Goal: Transaction & Acquisition: Download file/media

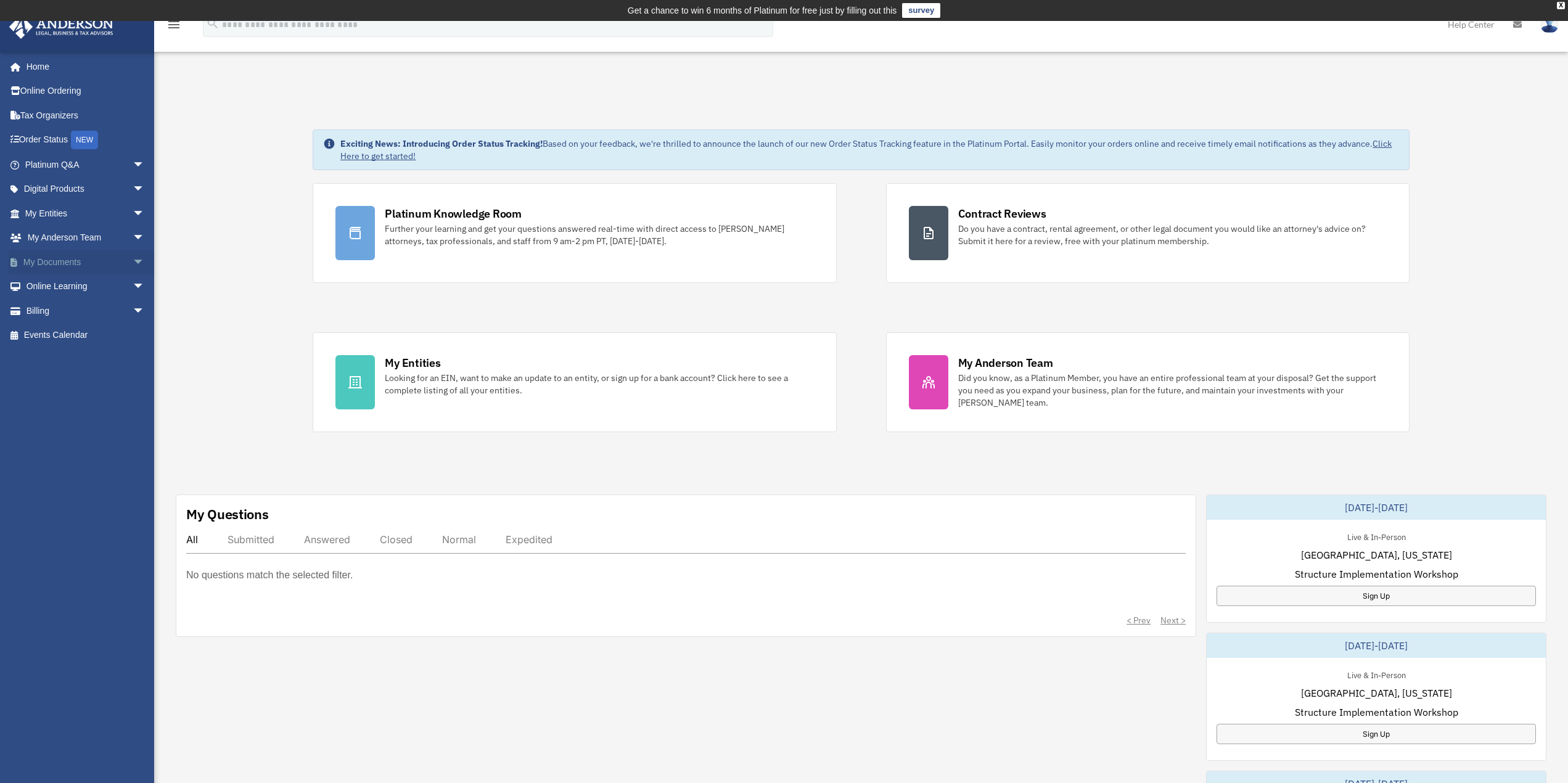
click at [133, 261] on span "arrow_drop_down" at bounding box center [144, 262] width 24 height 25
click at [78, 285] on link "Box" at bounding box center [90, 287] width 146 height 24
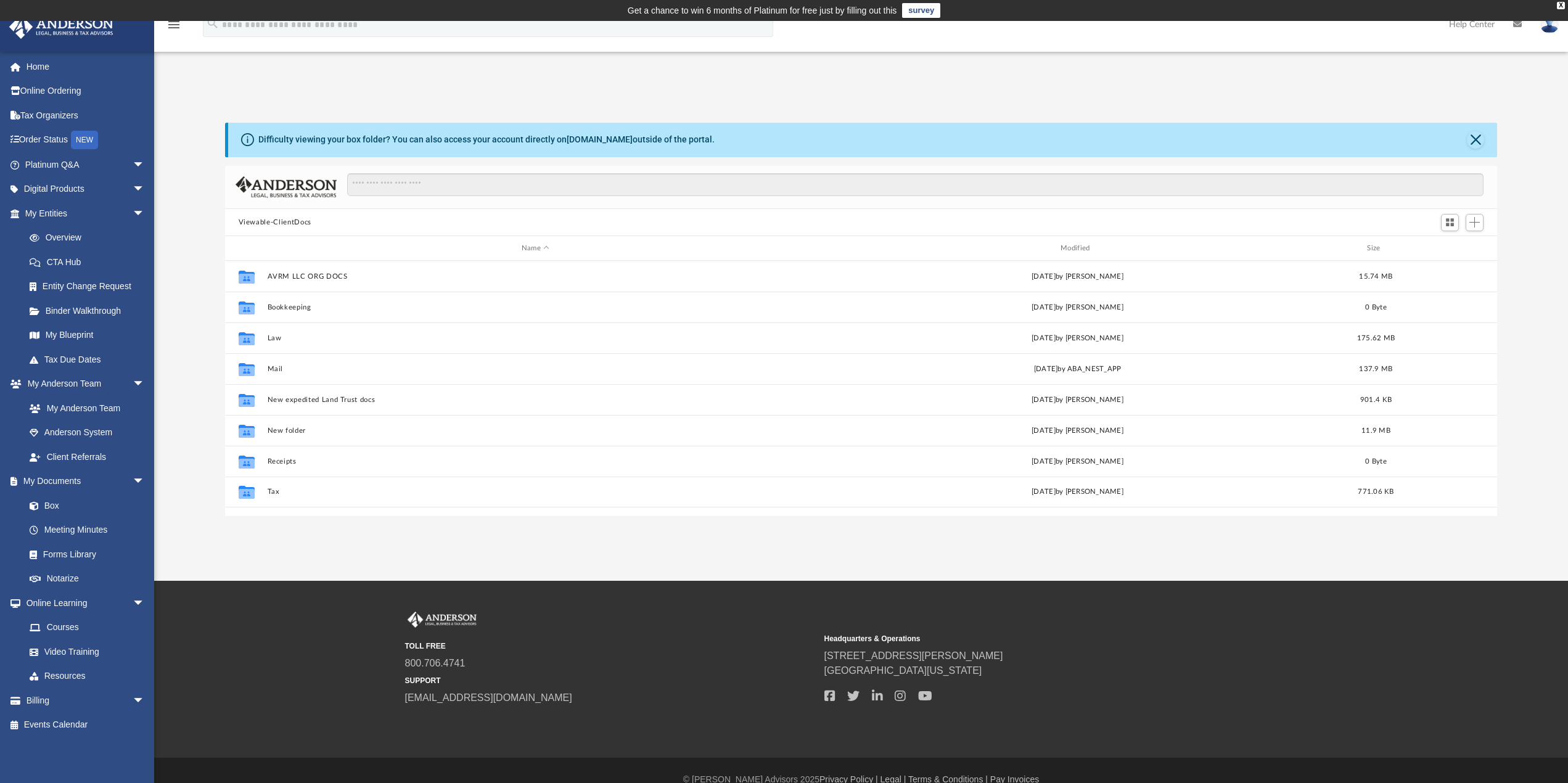
scroll to position [271, 1262]
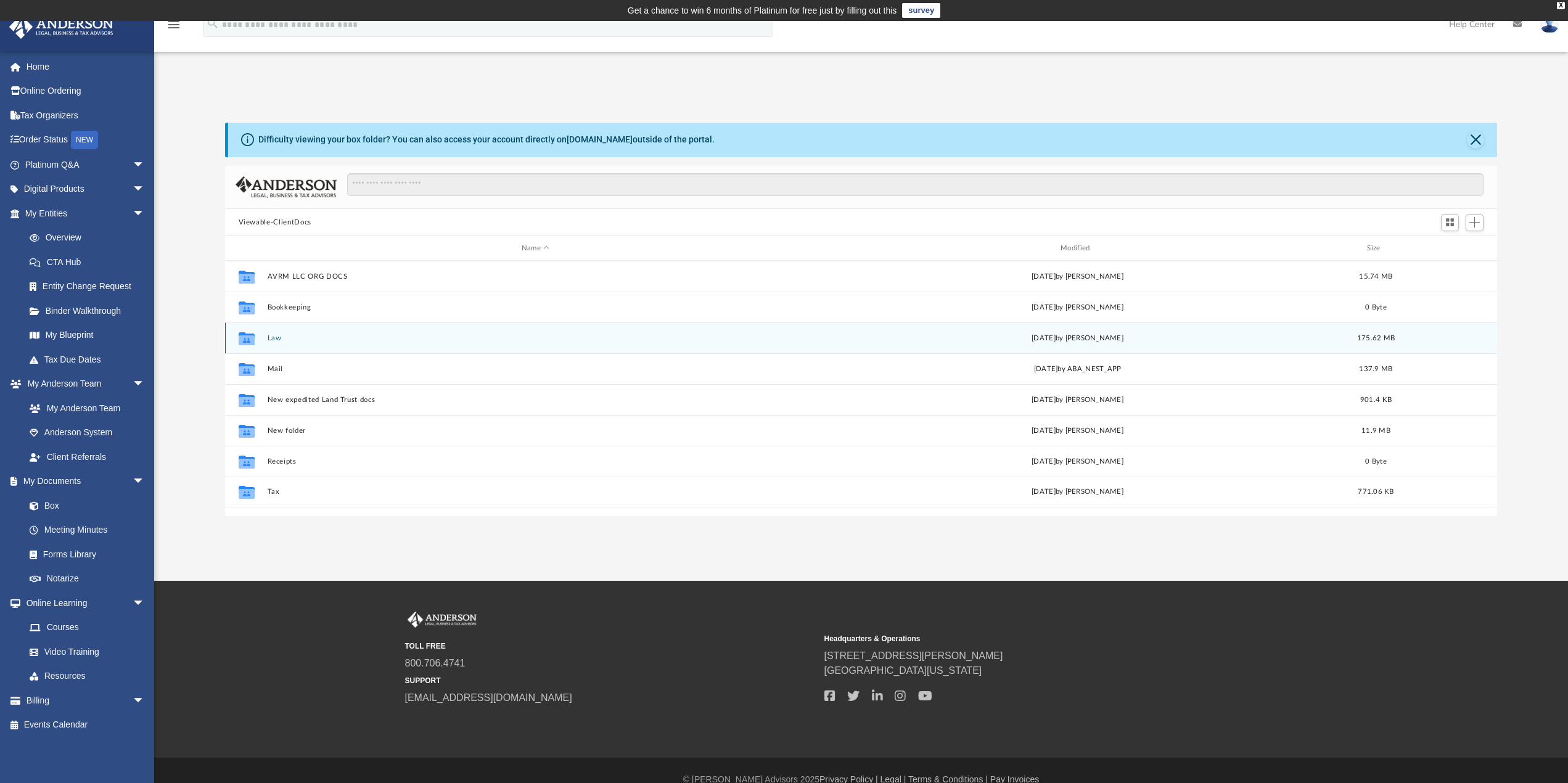
click at [276, 337] on button "Law" at bounding box center [535, 338] width 536 height 8
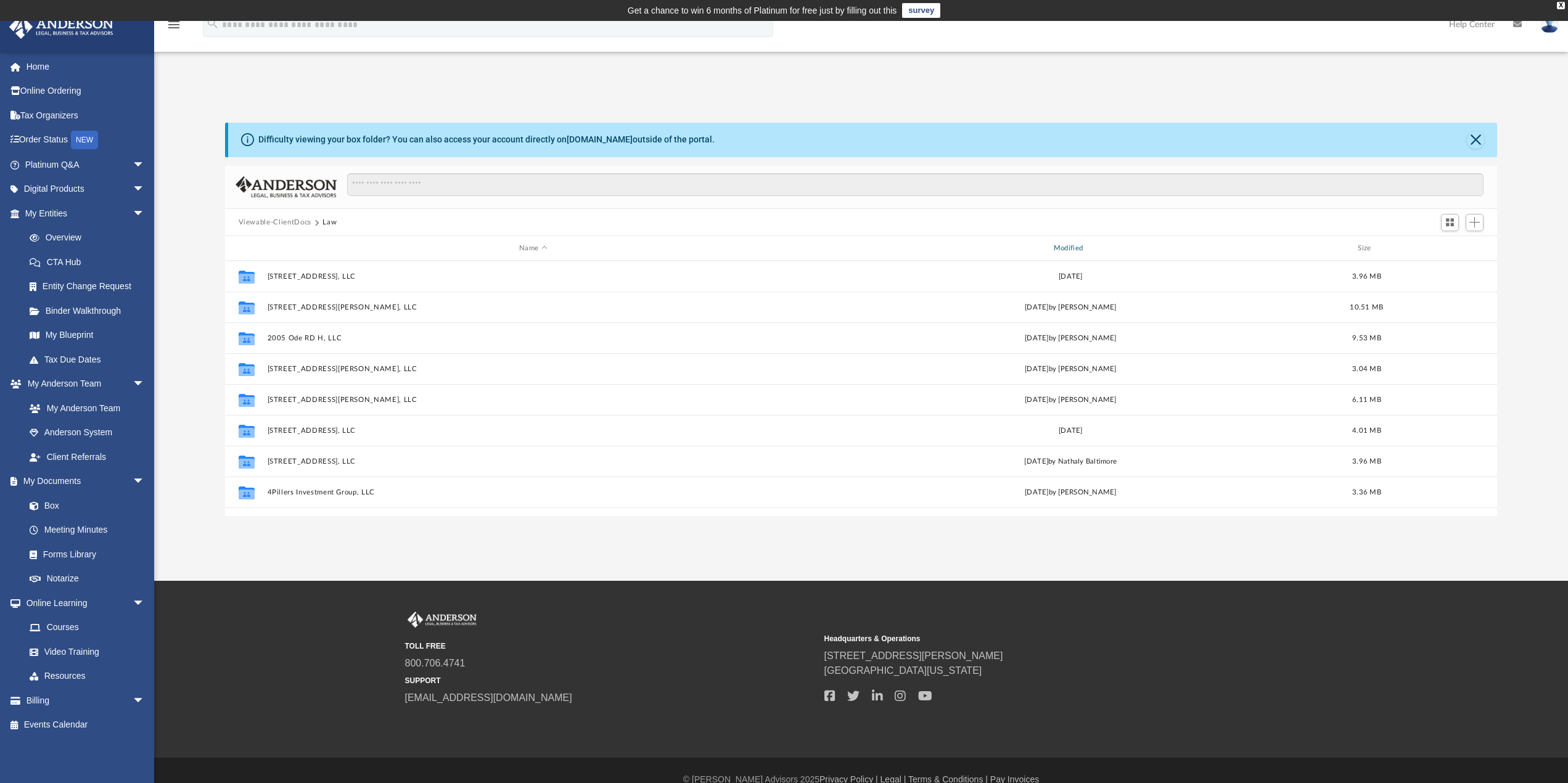
click at [1073, 245] on div "Modified" at bounding box center [1070, 248] width 532 height 11
click at [382, 250] on div "Name" at bounding box center [532, 248] width 532 height 11
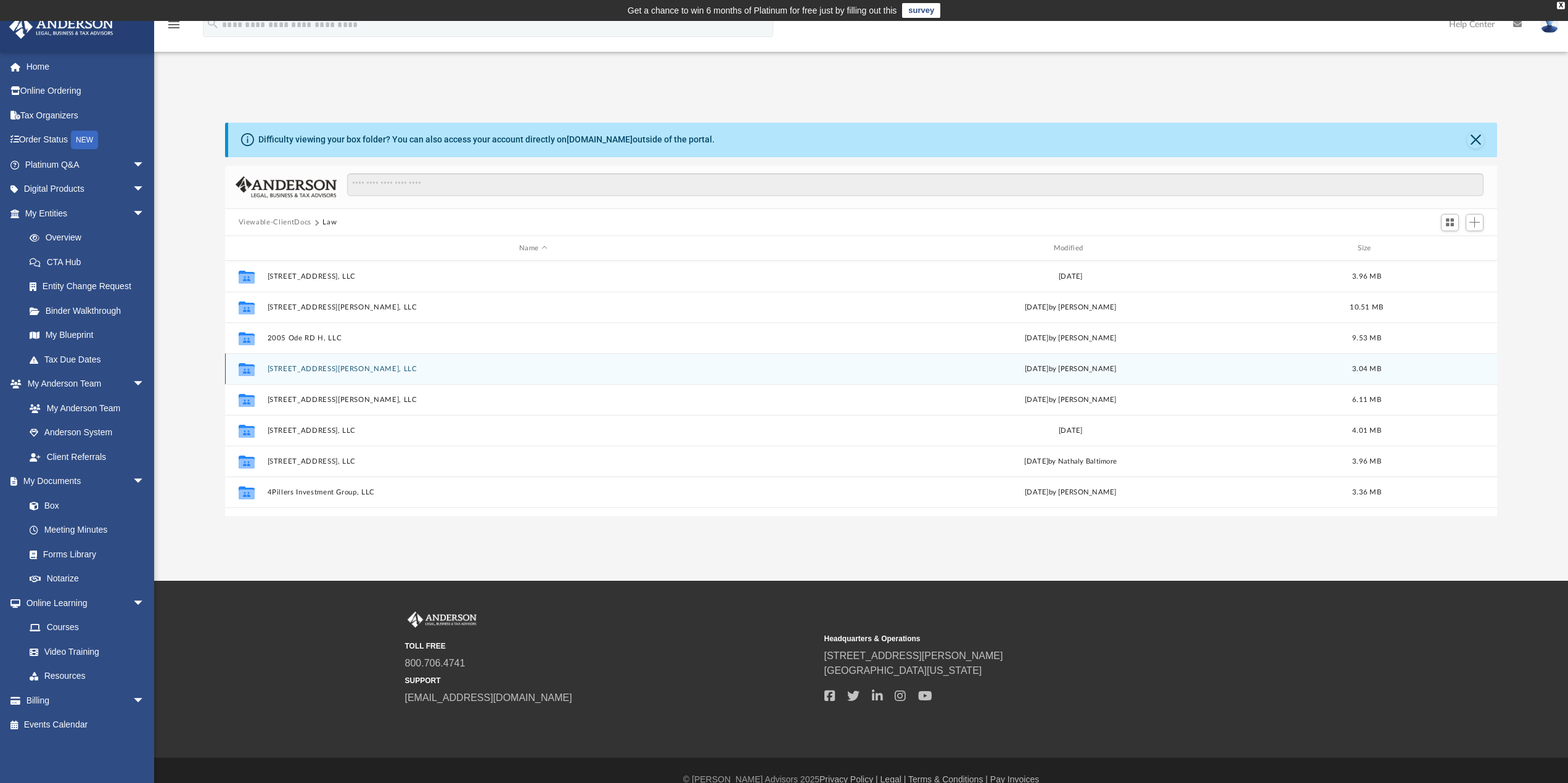
click at [363, 371] on button "22375 Broderick Drive S165, LLC" at bounding box center [532, 369] width 532 height 8
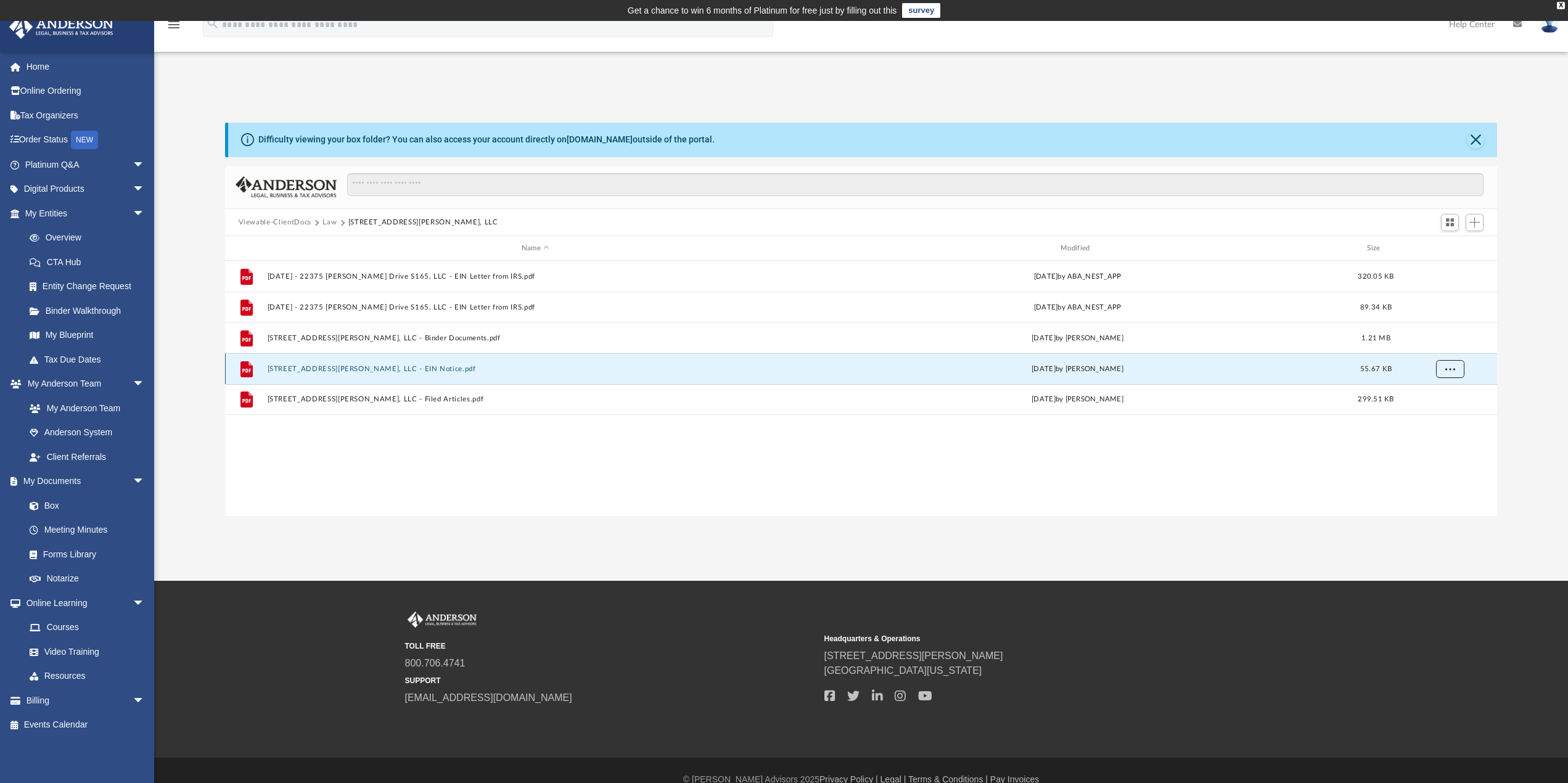
click at [1450, 371] on span "More options" at bounding box center [1449, 368] width 10 height 7
click at [1444, 410] on li "Download" at bounding box center [1438, 414] width 36 height 13
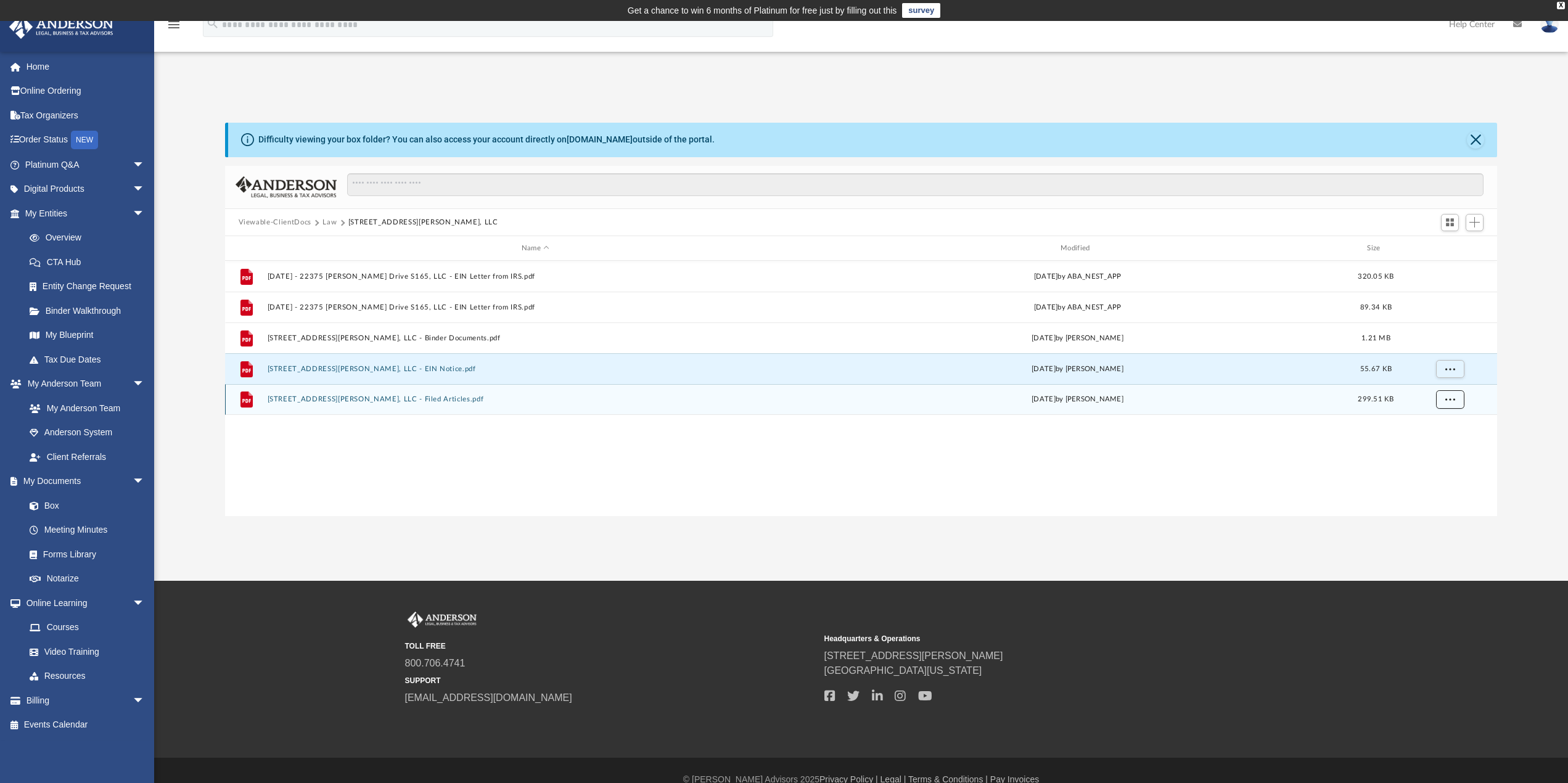
click at [1452, 397] on span "More options" at bounding box center [1449, 398] width 10 height 7
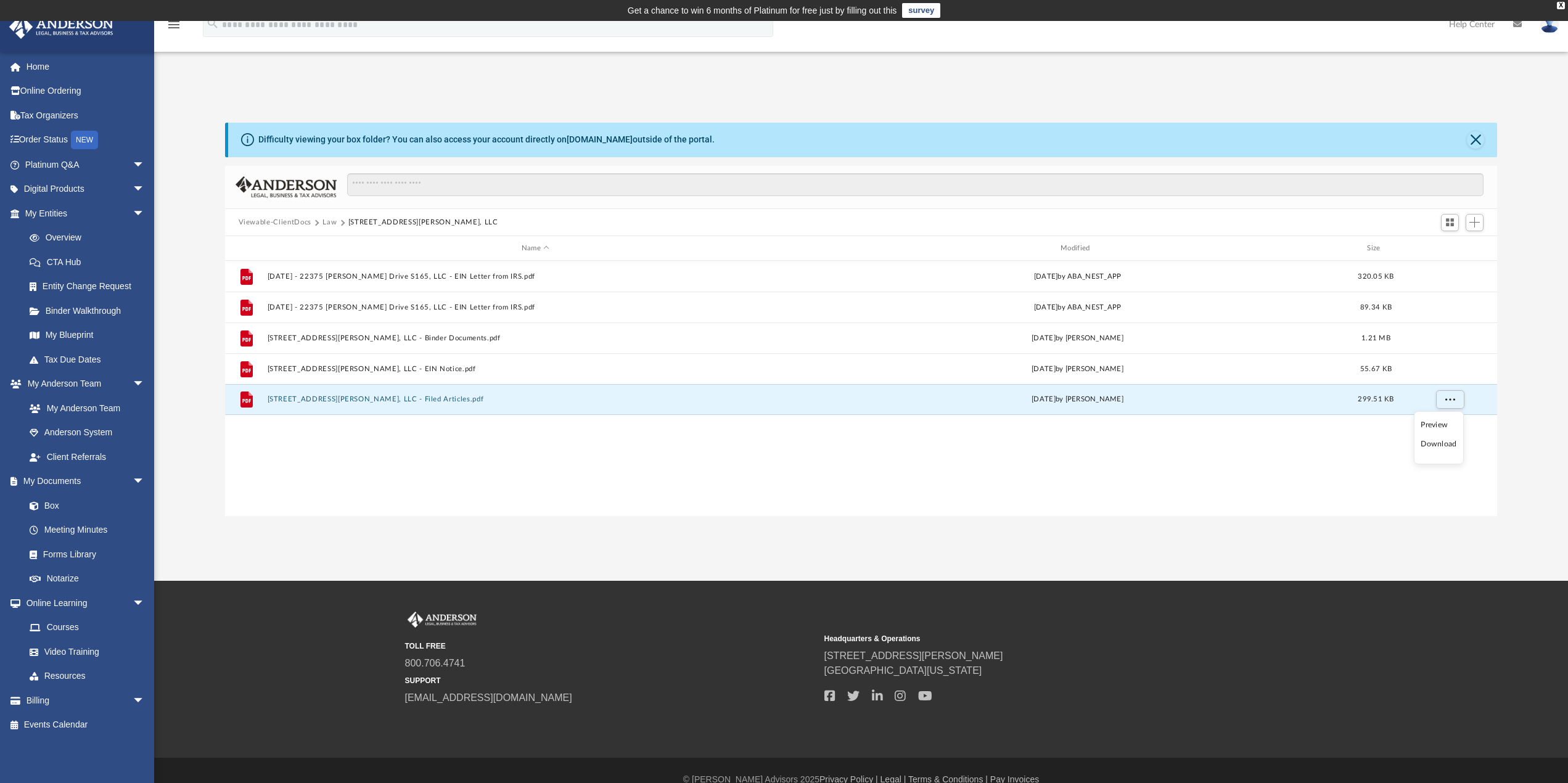
click at [1442, 445] on li "Download" at bounding box center [1438, 444] width 36 height 13
click at [1448, 399] on span "More options" at bounding box center [1449, 398] width 10 height 7
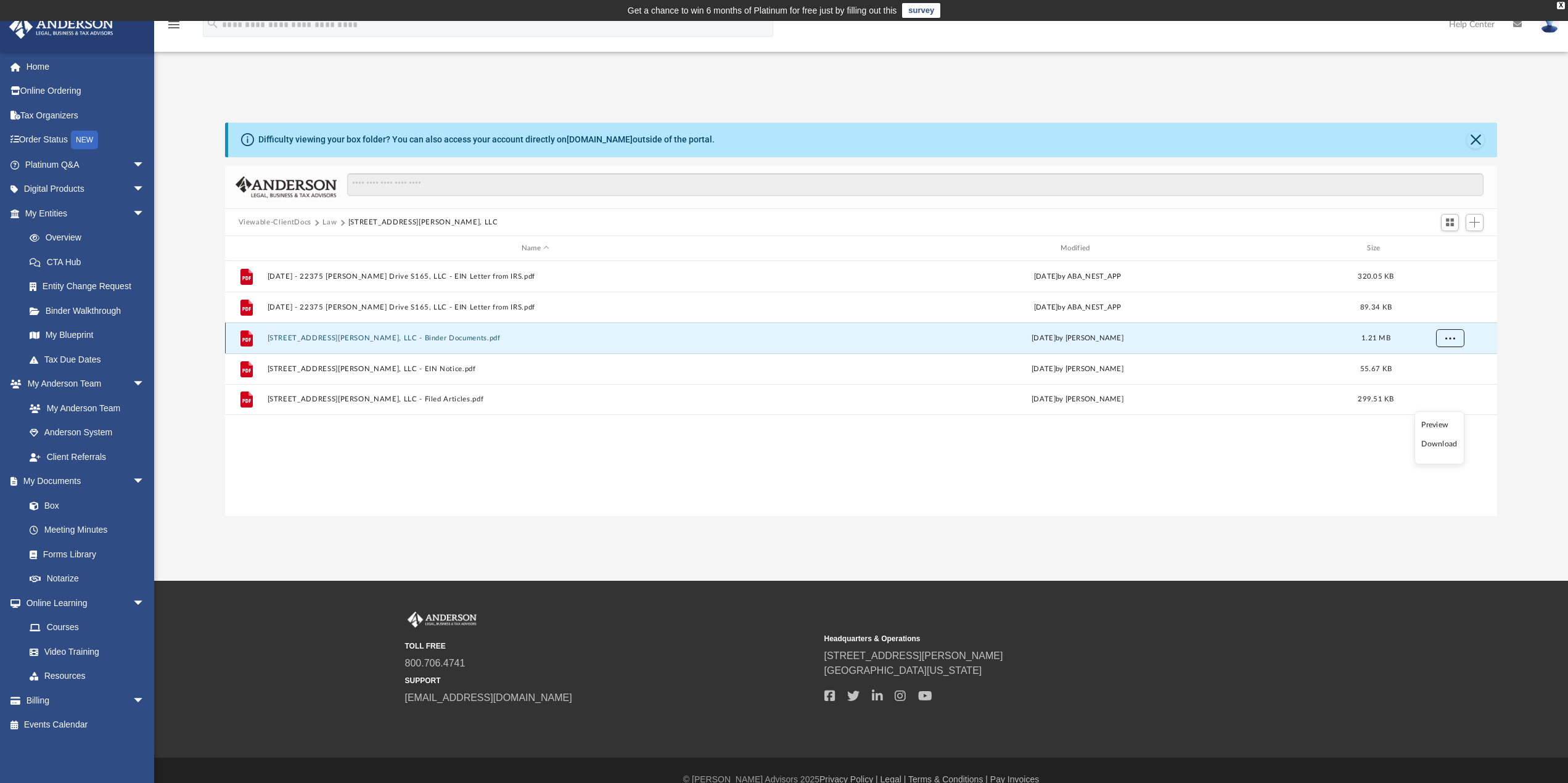
click at [1444, 333] on button "More options" at bounding box center [1449, 338] width 29 height 18
click at [1444, 383] on li "Download" at bounding box center [1438, 383] width 36 height 13
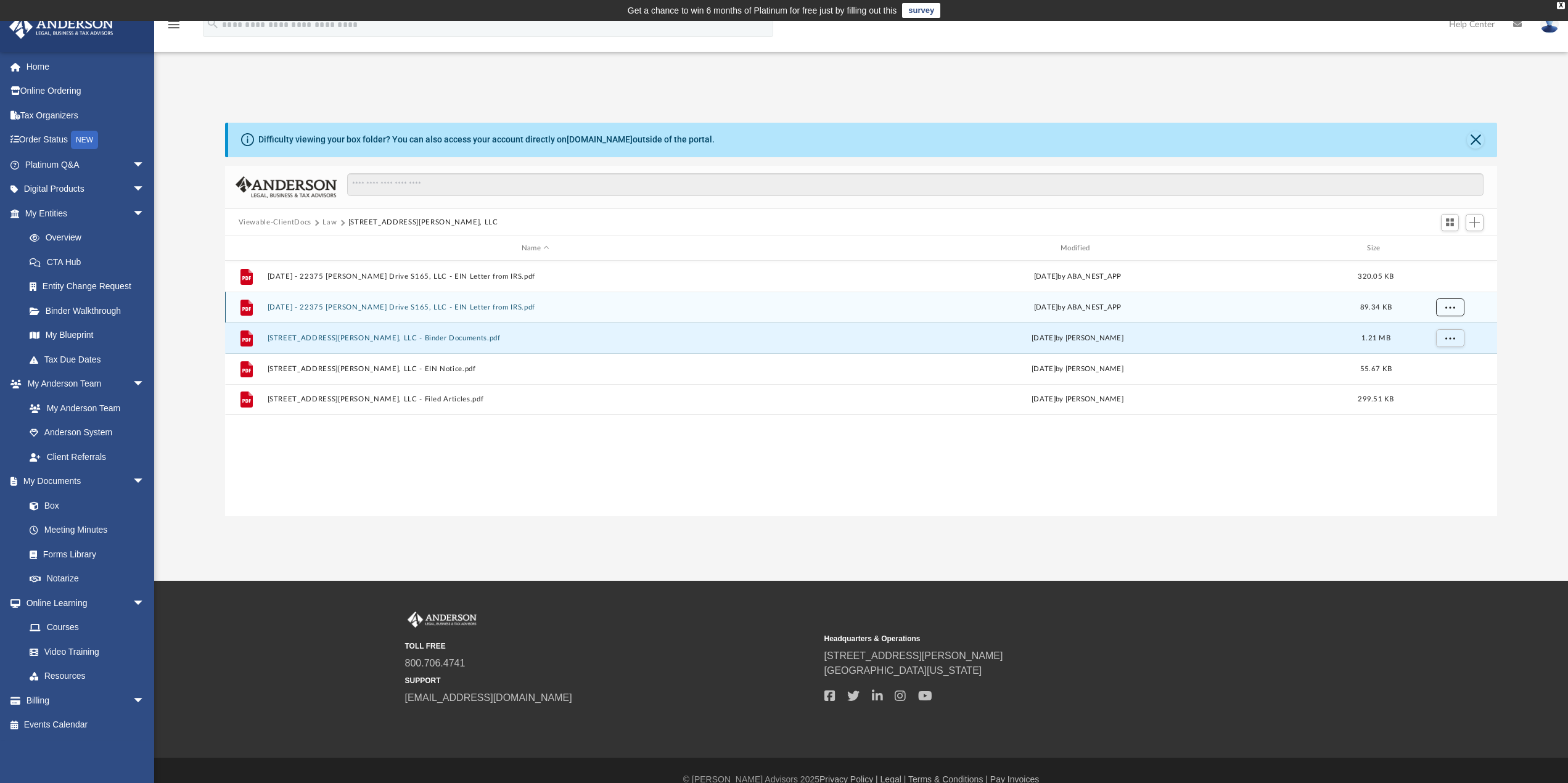
click at [1450, 308] on span "More options" at bounding box center [1449, 307] width 10 height 7
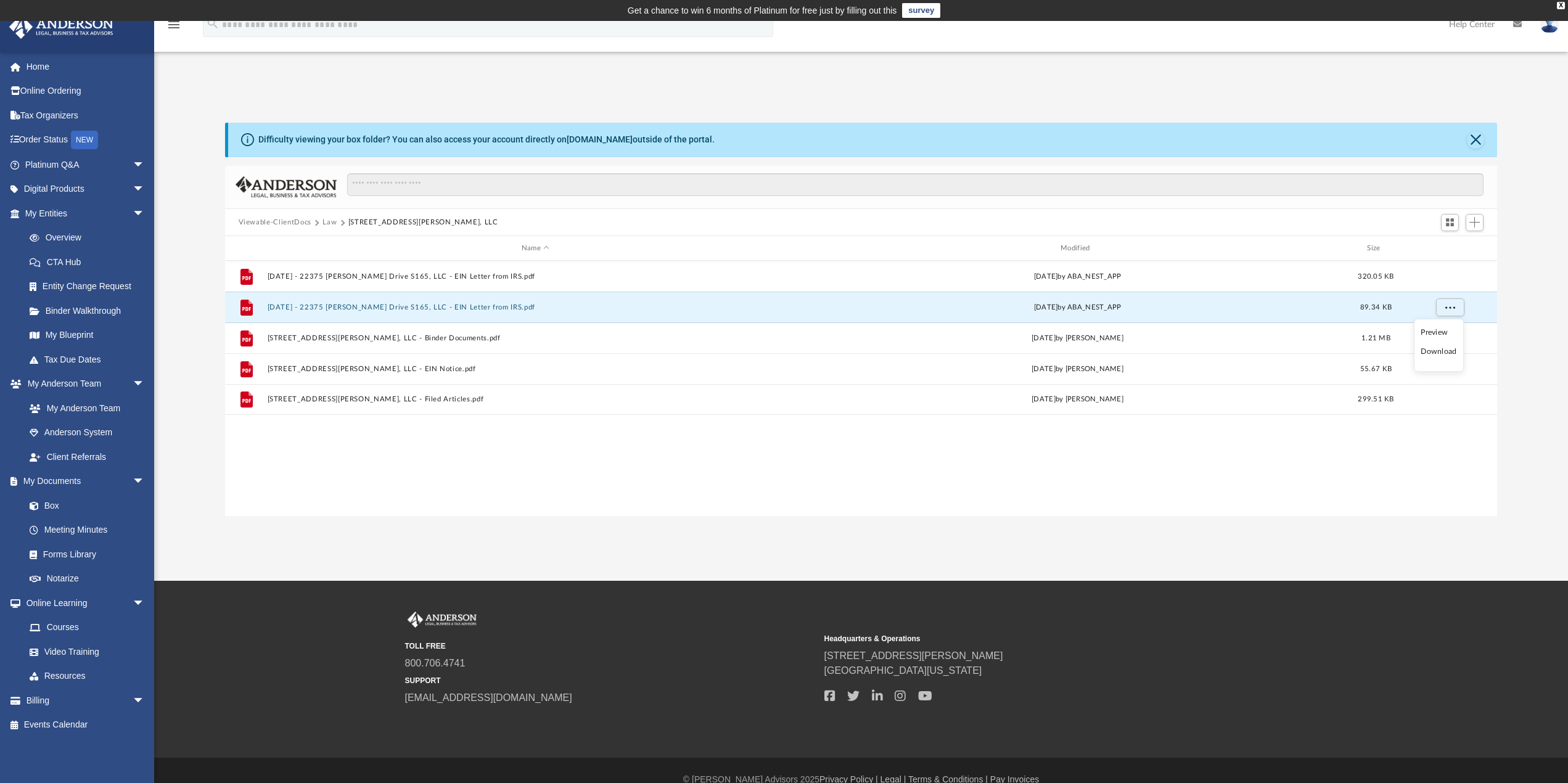
click at [1441, 345] on ul "Preview Download" at bounding box center [1439, 345] width 50 height 53
click at [1441, 348] on li "Download" at bounding box center [1438, 352] width 36 height 13
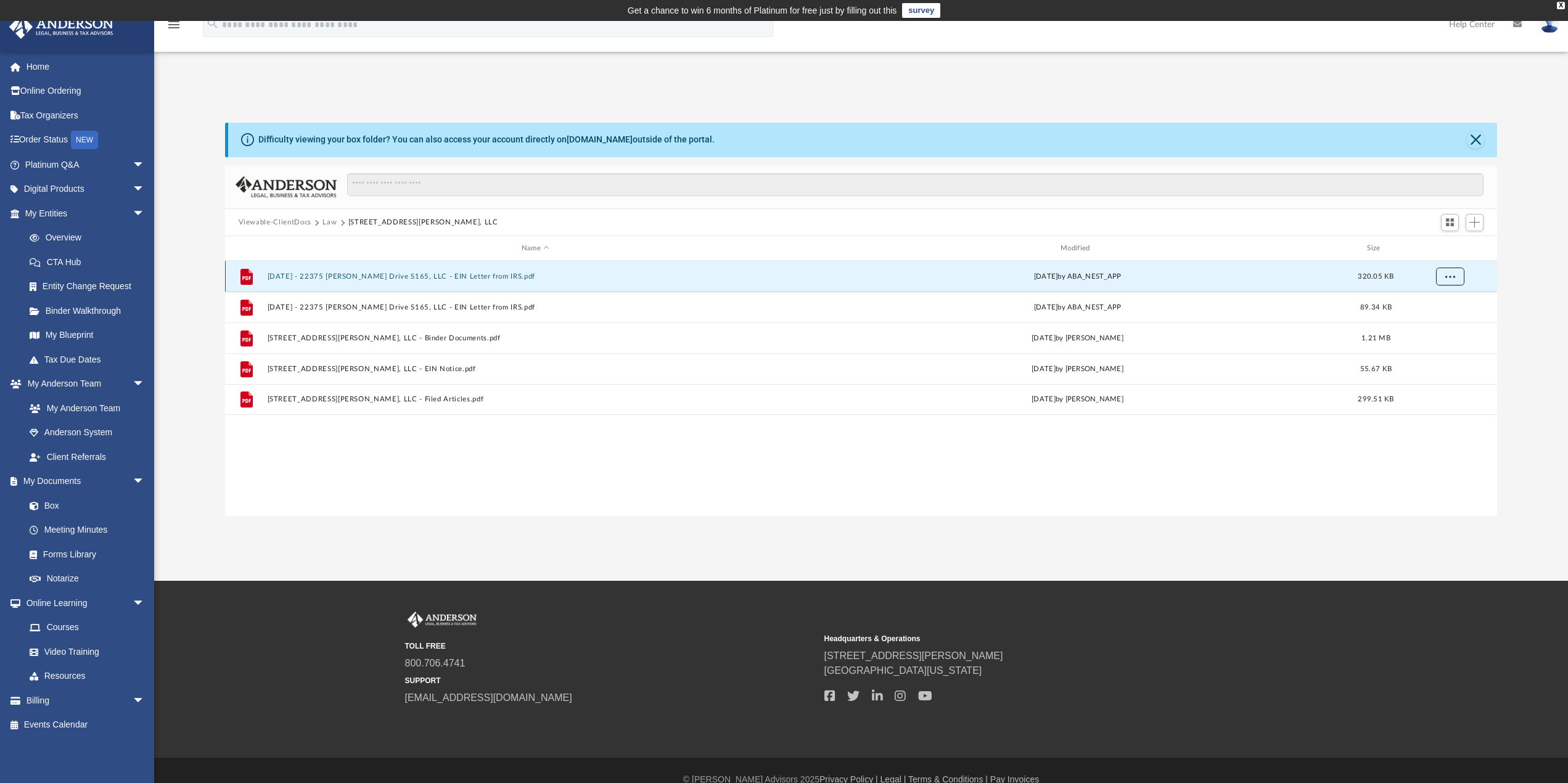
click at [1456, 272] on button "More options" at bounding box center [1449, 276] width 29 height 18
click at [1441, 320] on li "Download" at bounding box center [1438, 321] width 36 height 13
